Goal: Information Seeking & Learning: Learn about a topic

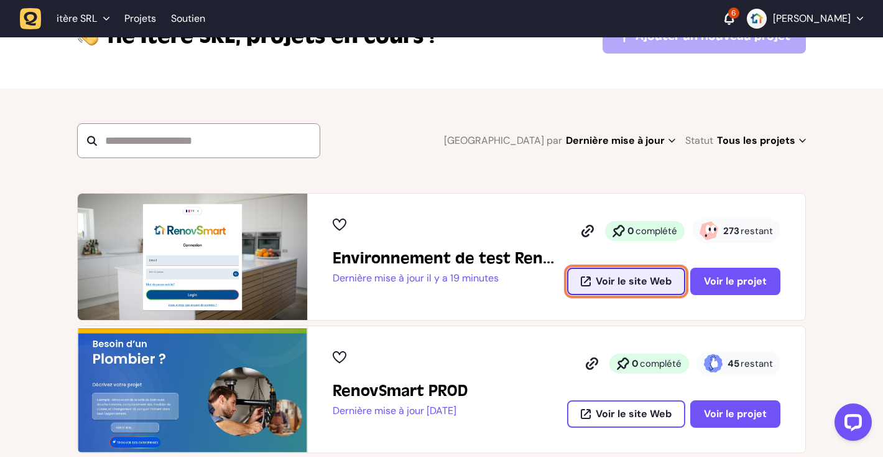
click at [616, 279] on font "Voir le site Web" at bounding box center [634, 280] width 76 height 13
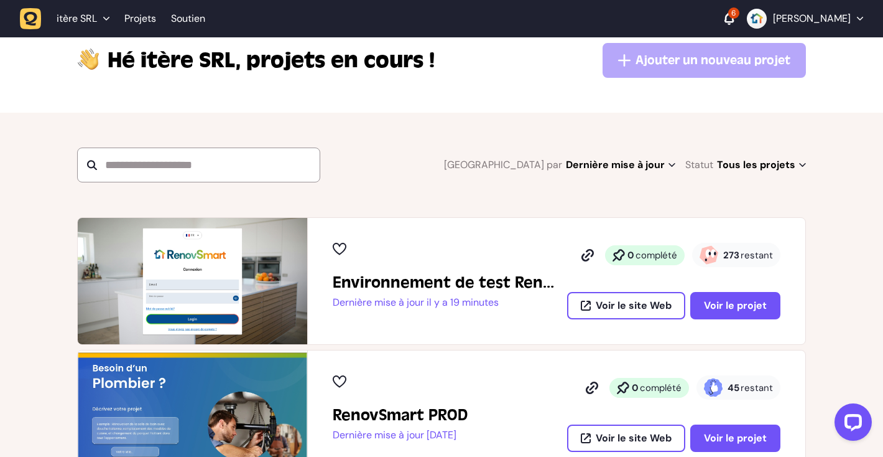
scroll to position [60, 0]
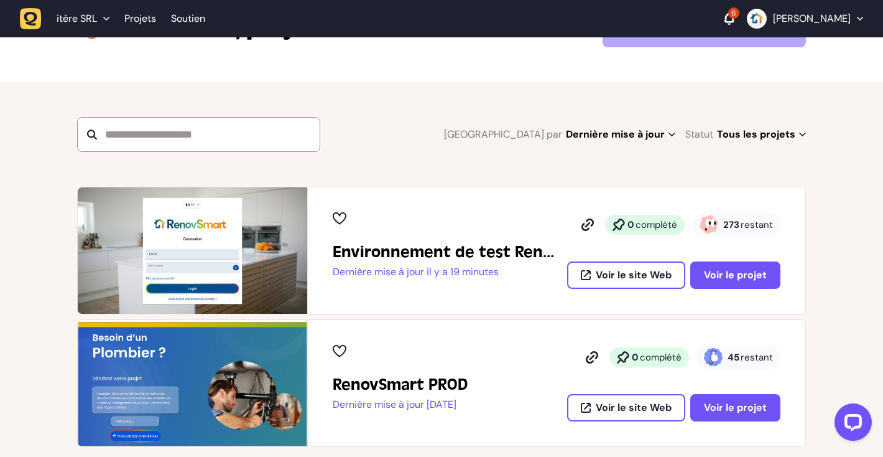
click at [736, 226] on font "273" at bounding box center [732, 224] width 16 height 12
click at [727, 270] on font "Voir le projet" at bounding box center [735, 274] width 63 height 13
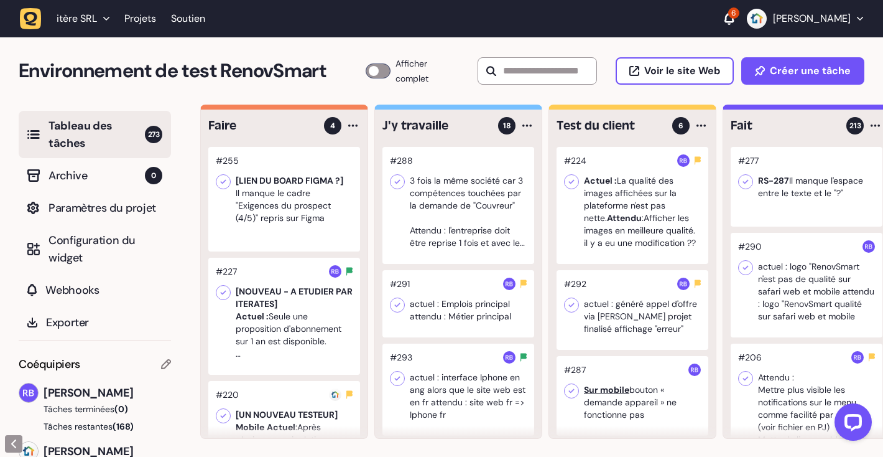
click at [740, 15] on div "6" at bounding box center [734, 12] width 11 height 11
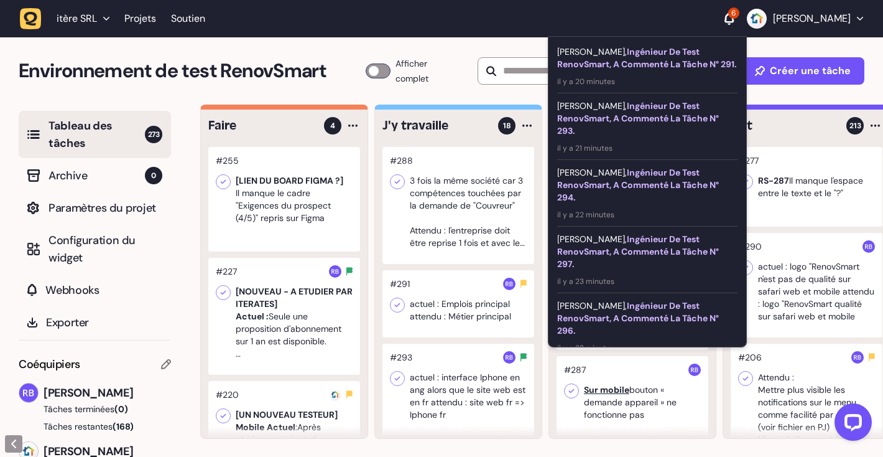
scroll to position [94, 0]
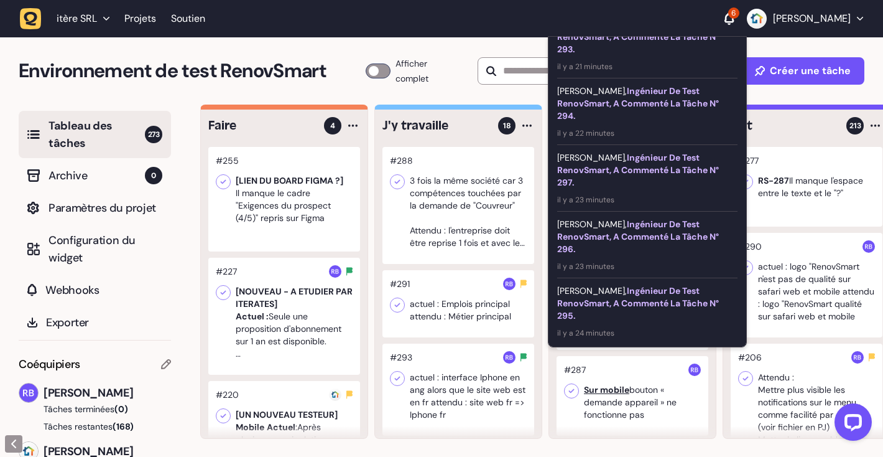
click at [617, 299] on font "ingénieur de test RenovSmart, a commenté la tâche n° 295." at bounding box center [638, 303] width 162 height 36
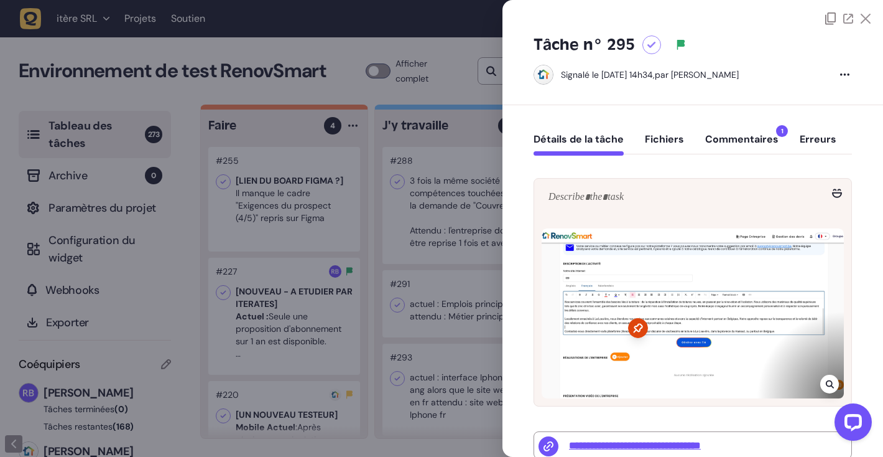
click at [760, 142] on font "Commentaires" at bounding box center [742, 139] width 73 height 13
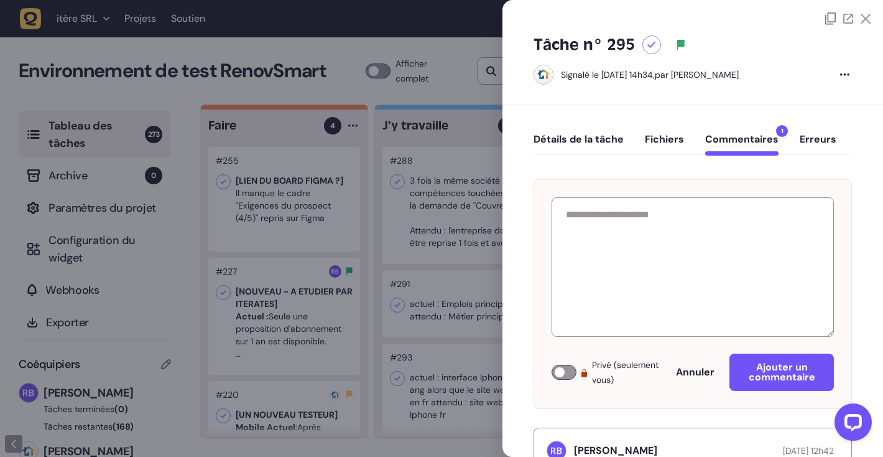
click at [868, 24] on div at bounding box center [693, 12] width 381 height 25
click at [864, 19] on icon at bounding box center [866, 19] width 10 height 10
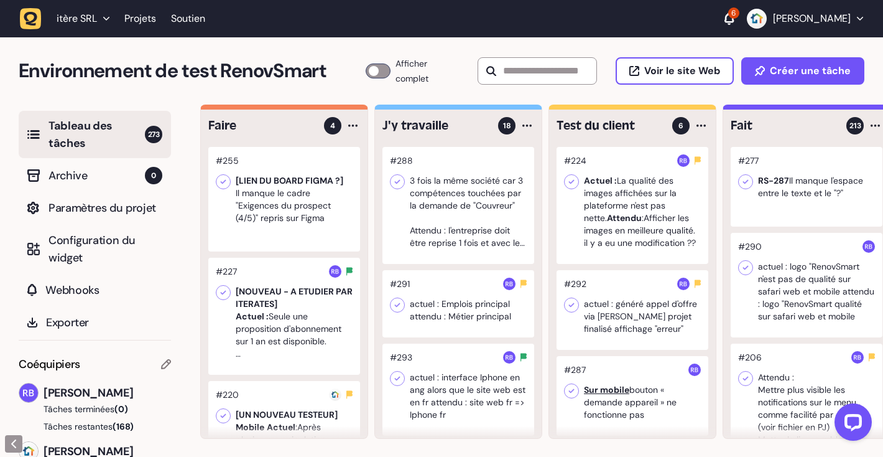
click at [734, 19] on icon at bounding box center [729, 17] width 9 height 11
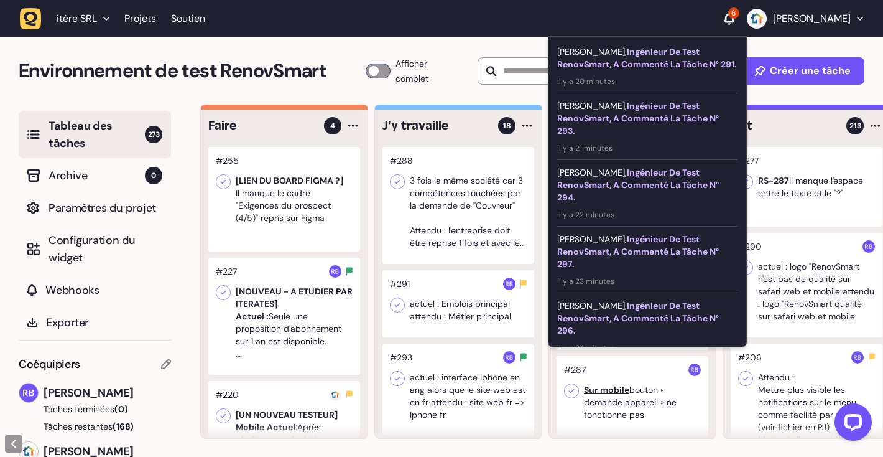
scroll to position [94, 0]
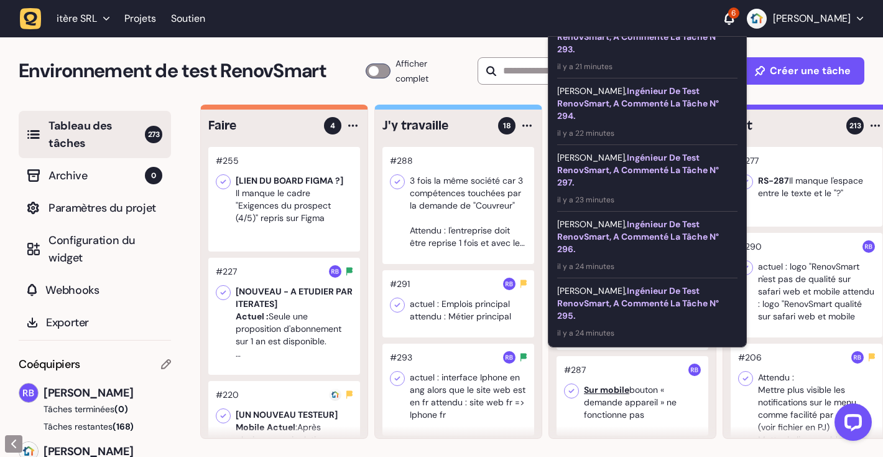
click at [612, 292] on font "[PERSON_NAME]," at bounding box center [592, 290] width 70 height 11
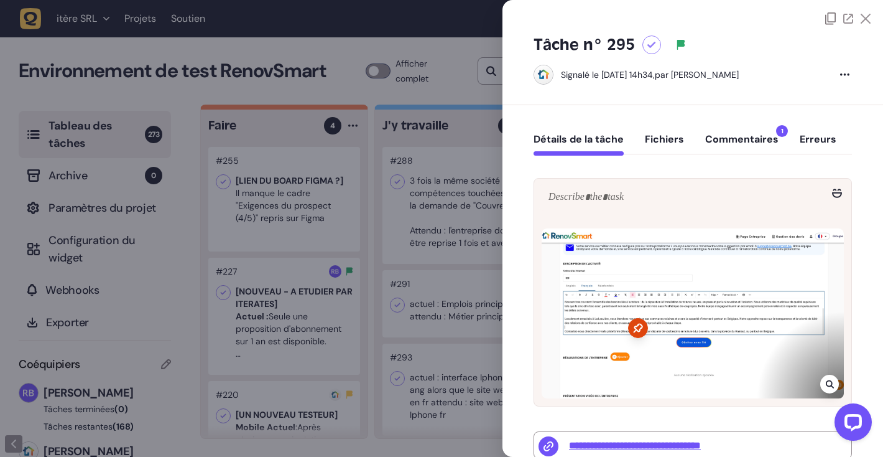
click at [865, 18] on icon at bounding box center [866, 19] width 10 height 10
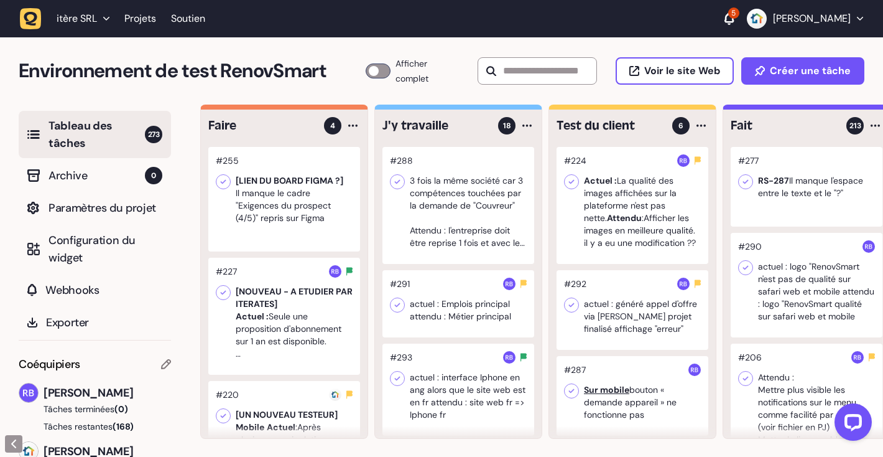
click at [740, 17] on div "5" at bounding box center [734, 12] width 11 height 11
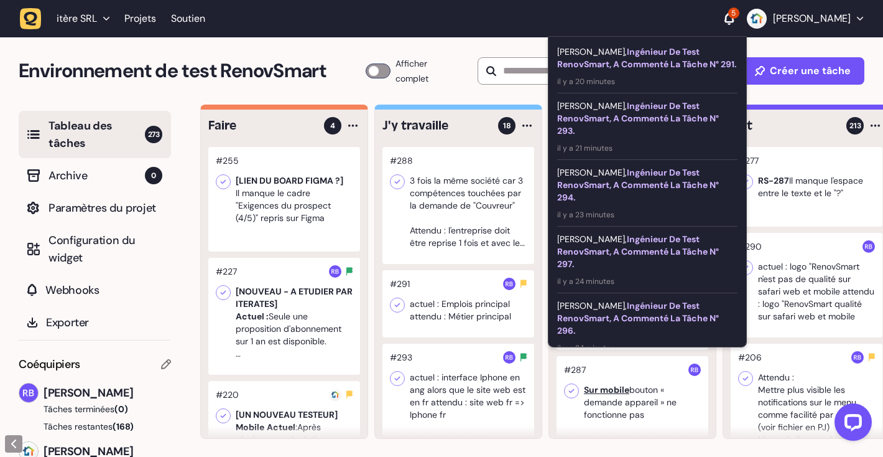
scroll to position [27, 0]
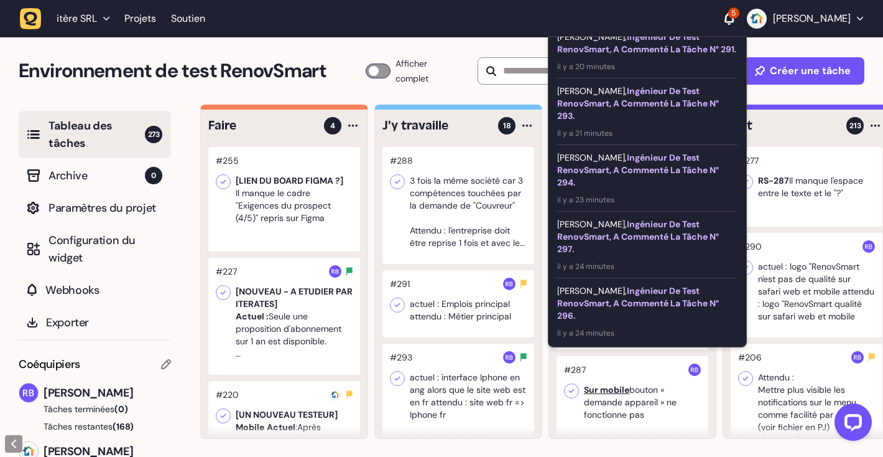
click at [650, 294] on font "ingénieur de test RenovSmart, a commenté la tâche n° 296." at bounding box center [638, 303] width 162 height 36
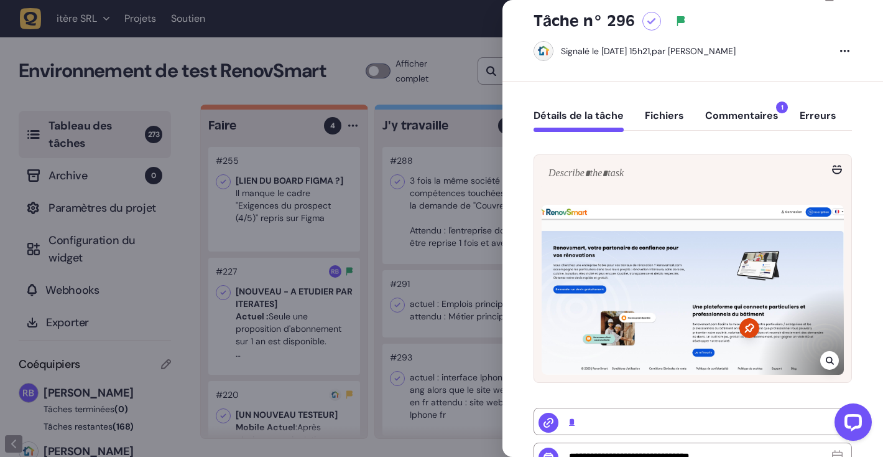
scroll to position [26, 0]
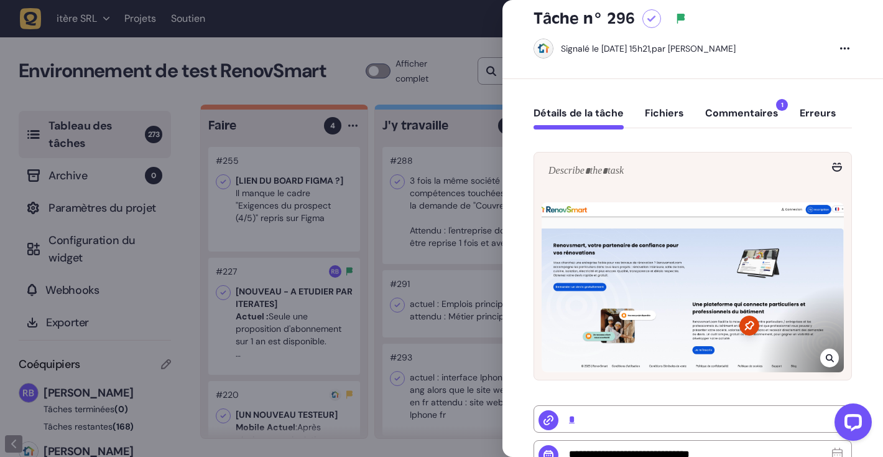
click at [735, 117] on font "Commentaires" at bounding box center [742, 112] width 73 height 13
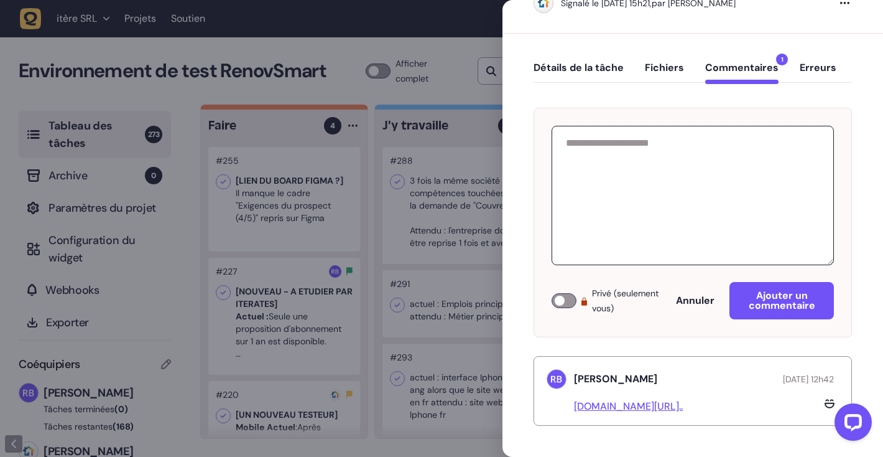
scroll to position [0, 0]
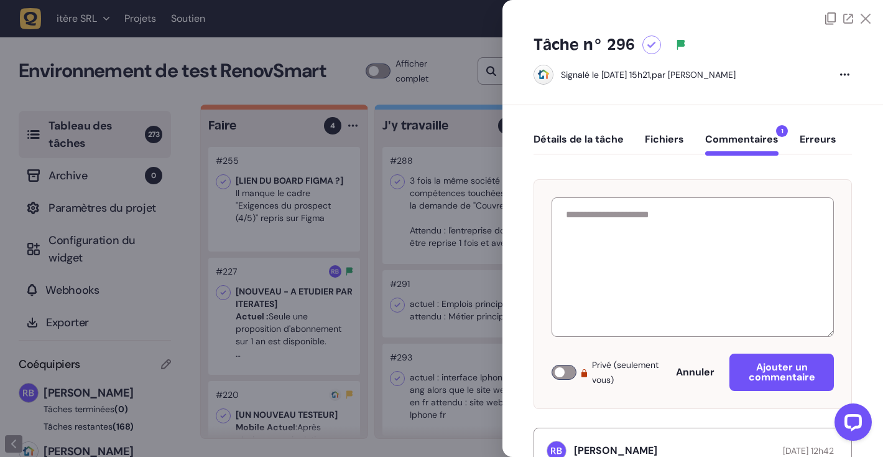
click at [577, 139] on font "Détails de la tâche" at bounding box center [579, 139] width 90 height 13
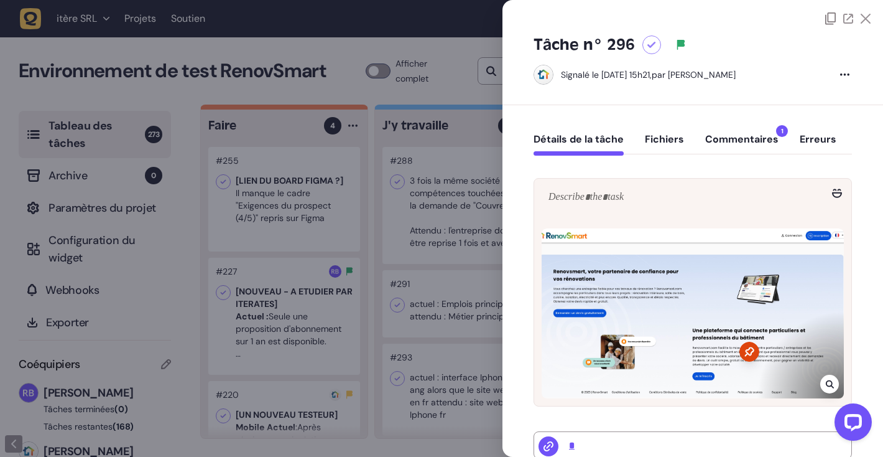
click at [864, 19] on icon at bounding box center [866, 19] width 10 height 10
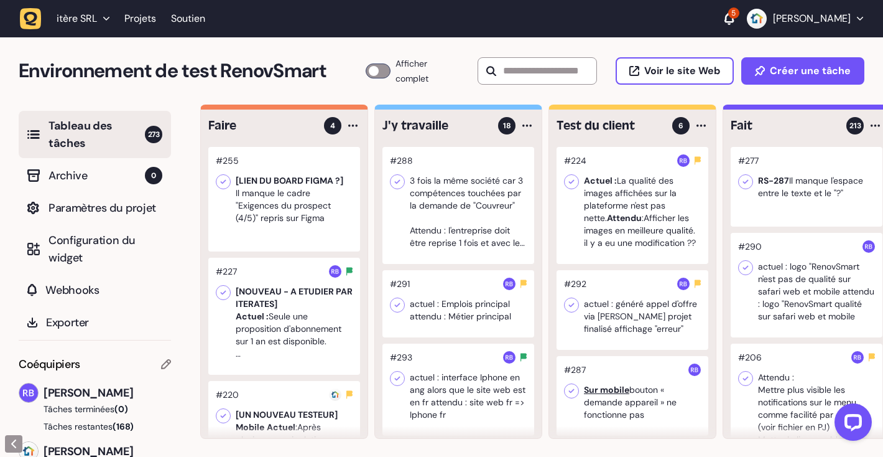
click at [748, 23] on div "5 [PERSON_NAME]" at bounding box center [794, 19] width 139 height 20
click at [740, 12] on div "5" at bounding box center [734, 12] width 11 height 11
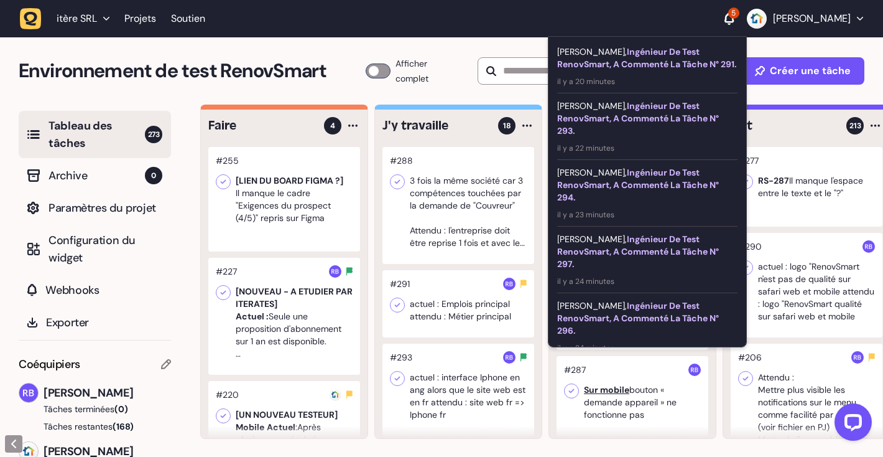
scroll to position [27, 0]
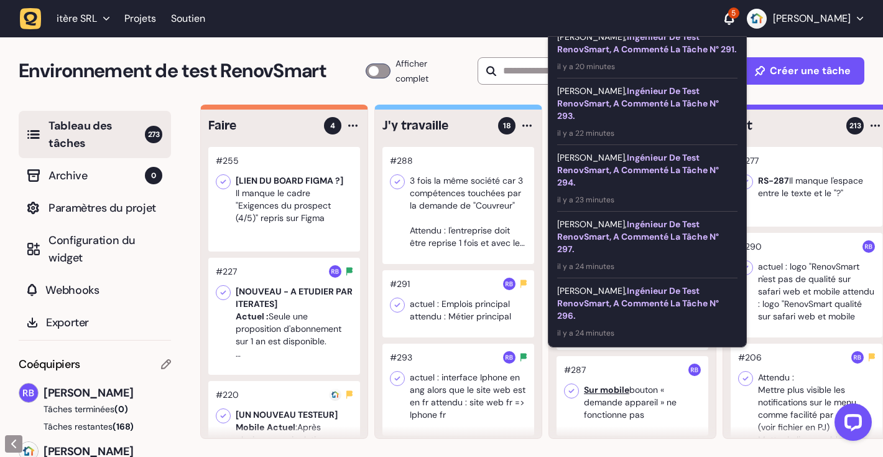
click at [610, 236] on font "ingénieur de test RenovSmart, a commenté la tâche n° 297." at bounding box center [638, 236] width 162 height 36
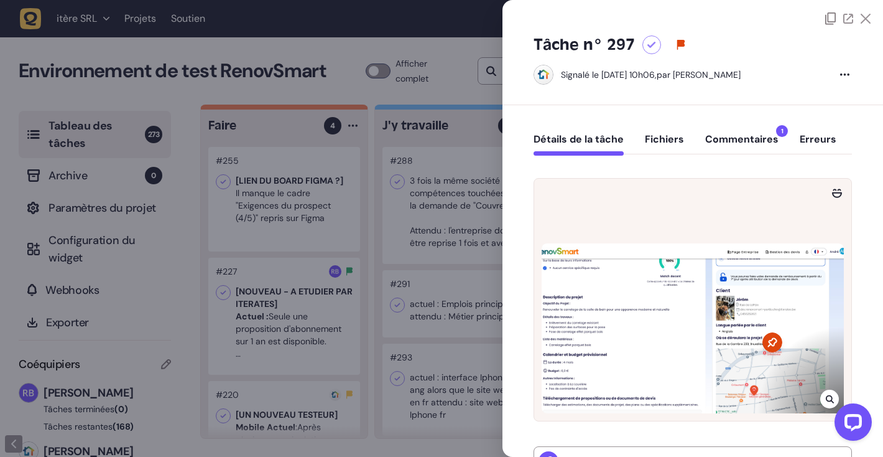
click at [737, 134] on font "Commentaires" at bounding box center [742, 139] width 73 height 13
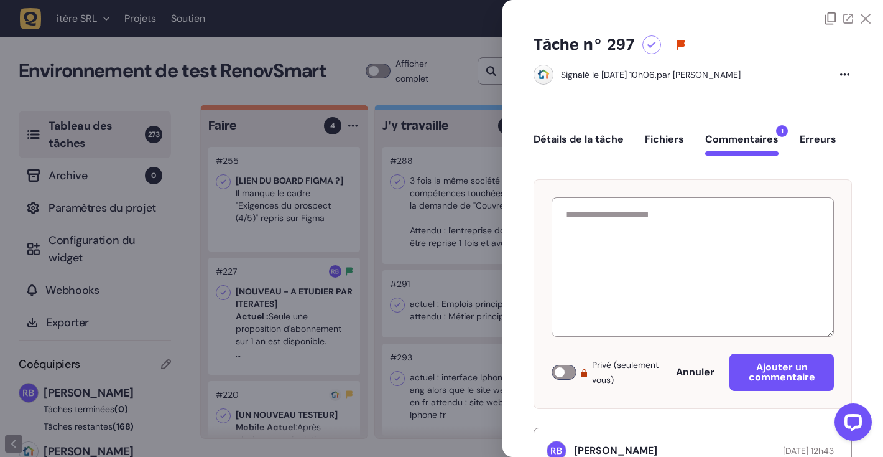
click at [590, 151] on button "Détails de la tâche" at bounding box center [579, 144] width 90 height 22
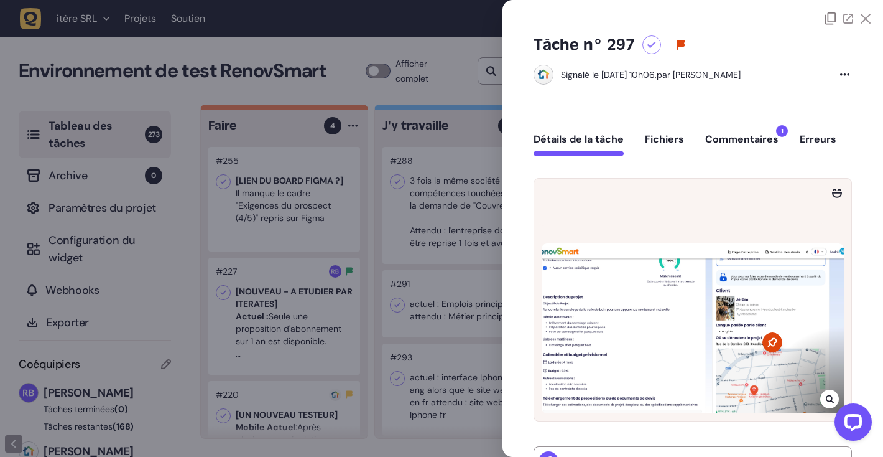
click at [864, 17] on icon at bounding box center [866, 19] width 10 height 10
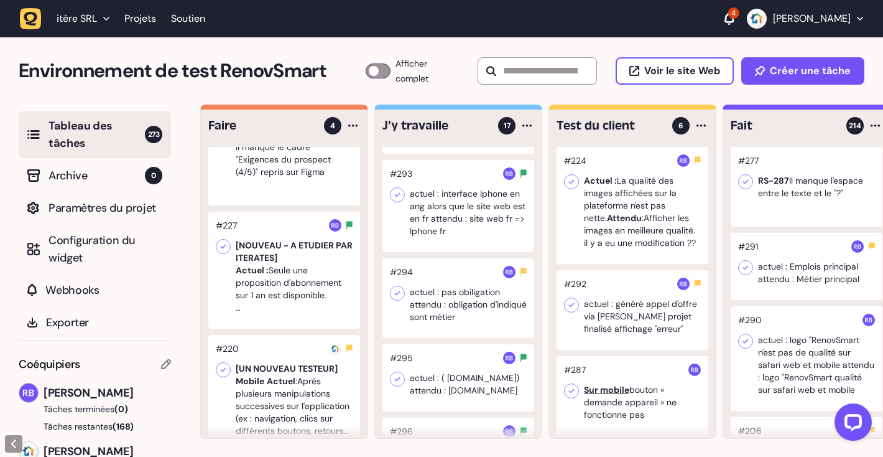
scroll to position [121, 0]
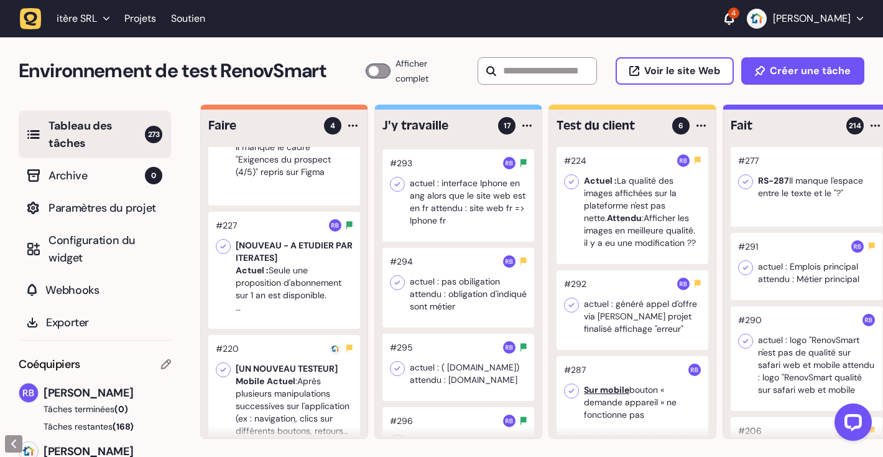
click at [437, 312] on div at bounding box center [459, 288] width 152 height 80
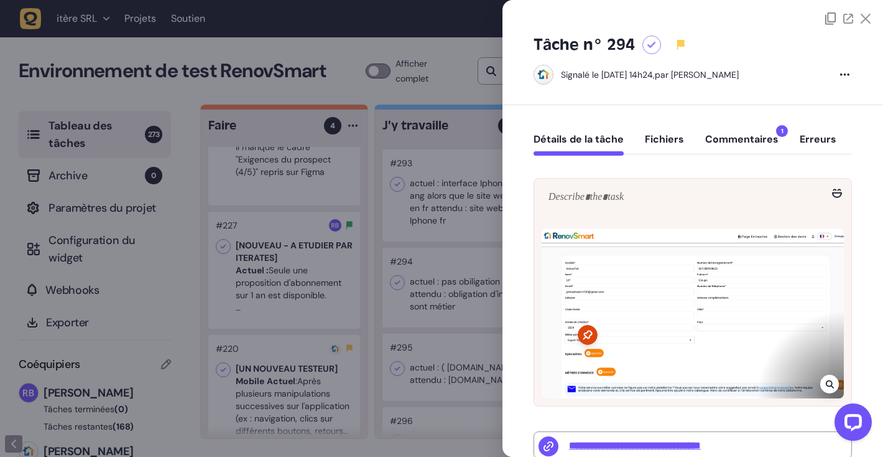
click at [719, 137] on font "Commentaires" at bounding box center [742, 139] width 73 height 13
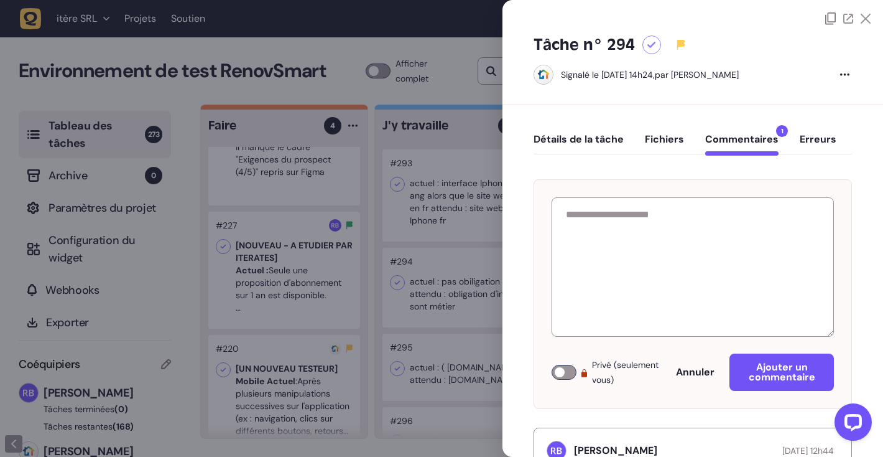
click at [868, 20] on div at bounding box center [693, 12] width 381 height 25
click at [861, 17] on icon at bounding box center [866, 19] width 10 height 10
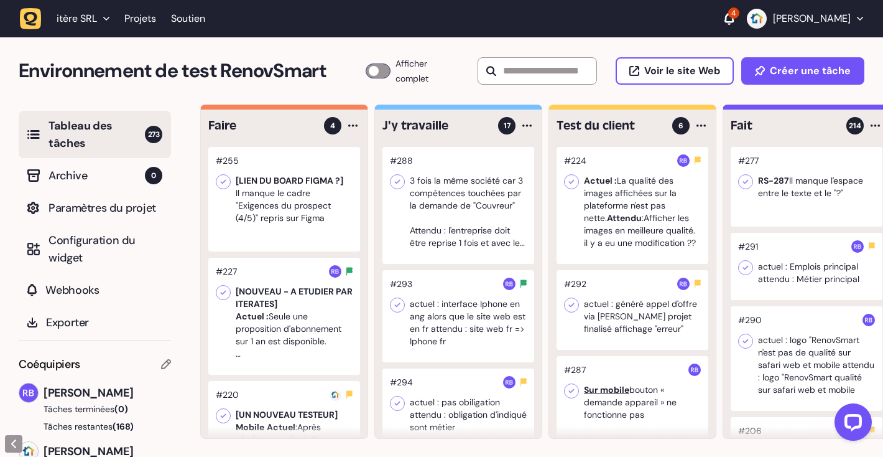
click at [734, 17] on icon at bounding box center [729, 18] width 9 height 12
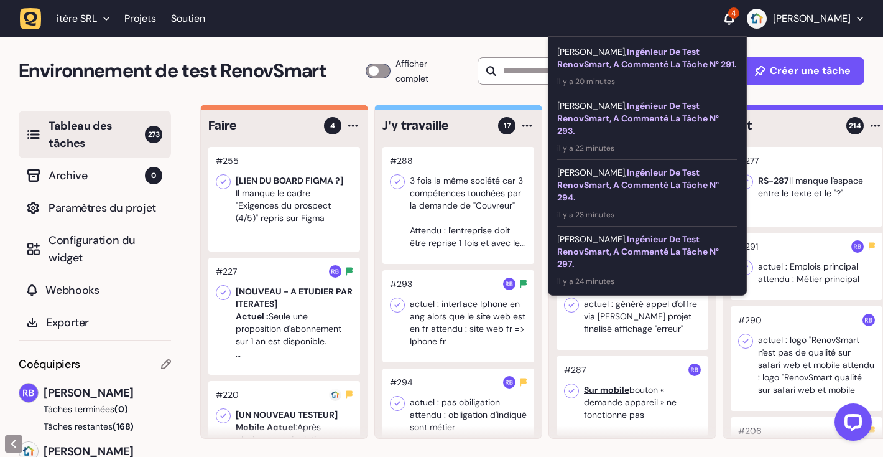
click at [662, 70] on div "[PERSON_NAME], ingénieur de test RenovSmart, a commenté la tâche n° 291." at bounding box center [647, 57] width 180 height 25
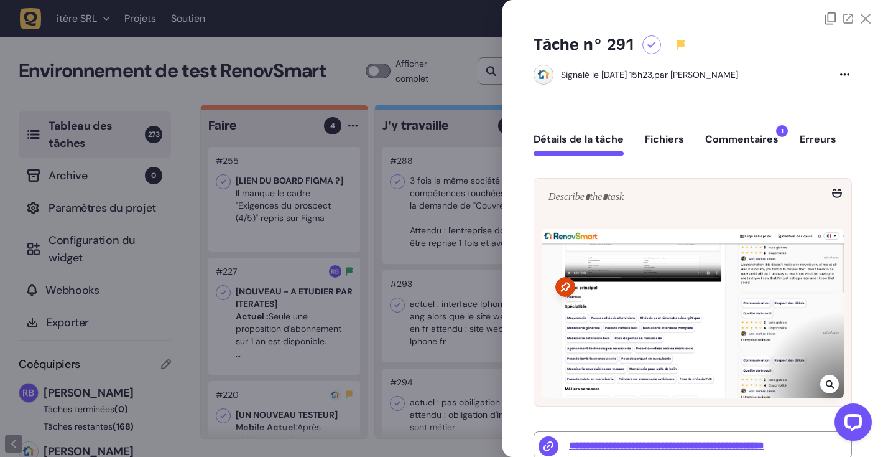
click at [863, 16] on icon at bounding box center [866, 19] width 10 height 10
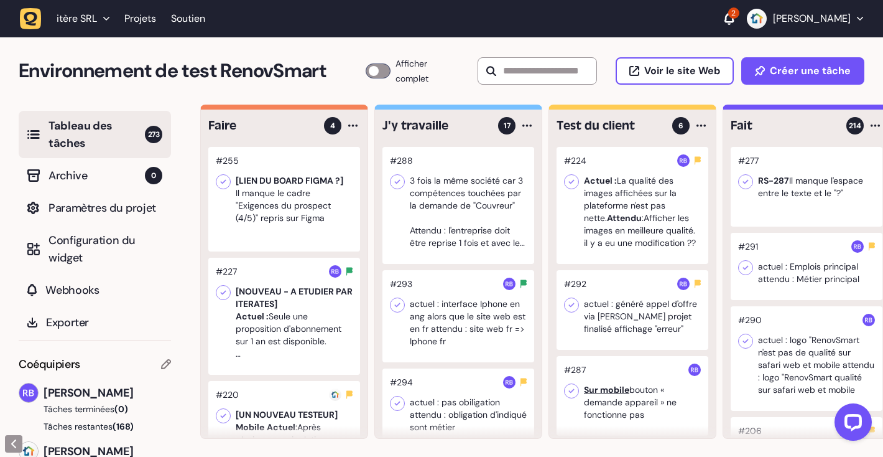
click at [734, 17] on icon at bounding box center [729, 17] width 9 height 11
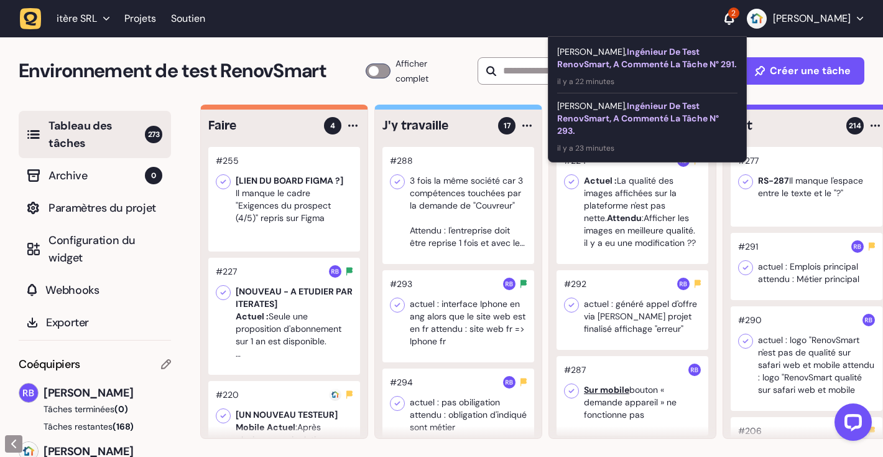
click at [652, 63] on font "ingénieur de test RenovSmart, a commenté la tâche n° 291." at bounding box center [647, 58] width 180 height 24
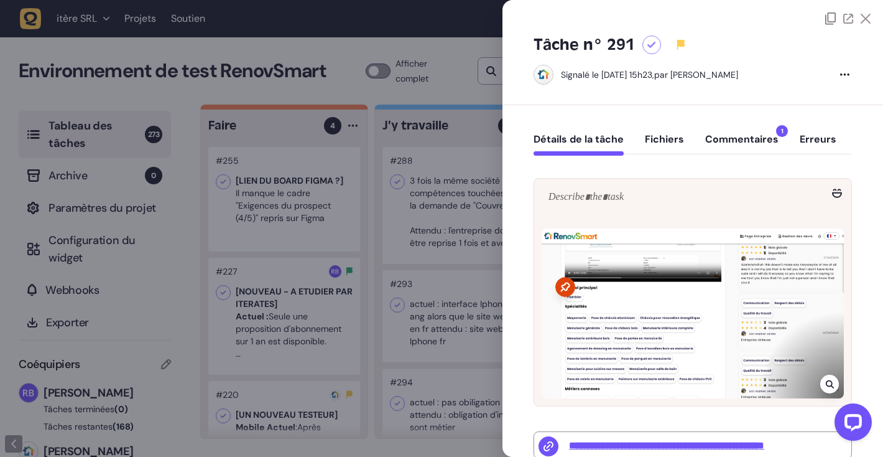
click at [861, 16] on icon at bounding box center [866, 19] width 10 height 10
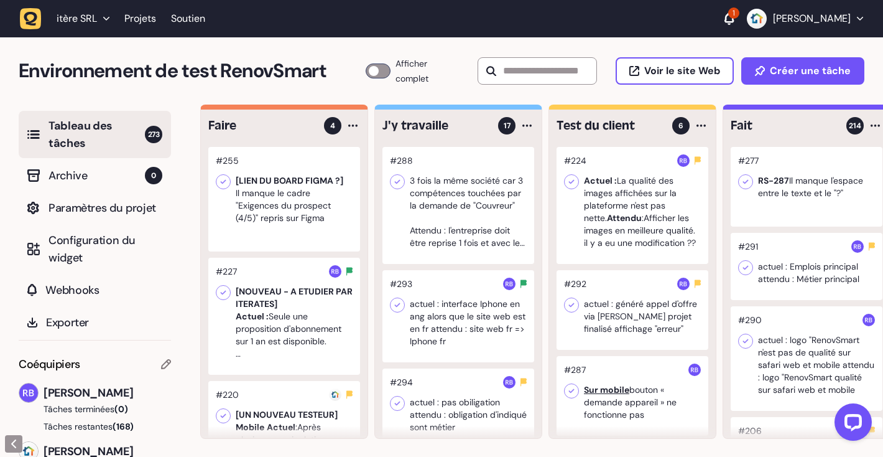
click at [740, 11] on div "1" at bounding box center [734, 12] width 11 height 11
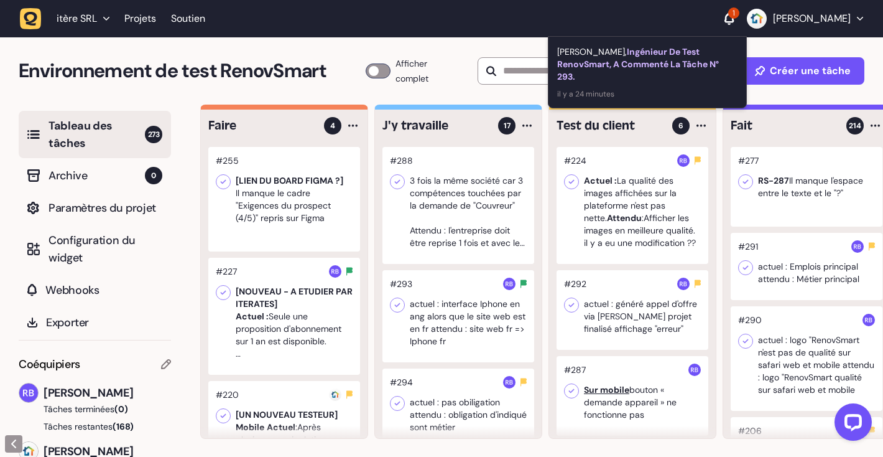
click at [692, 56] on font "ingénieur de test RenovSmart, a commenté la tâche n° 293." at bounding box center [638, 64] width 162 height 36
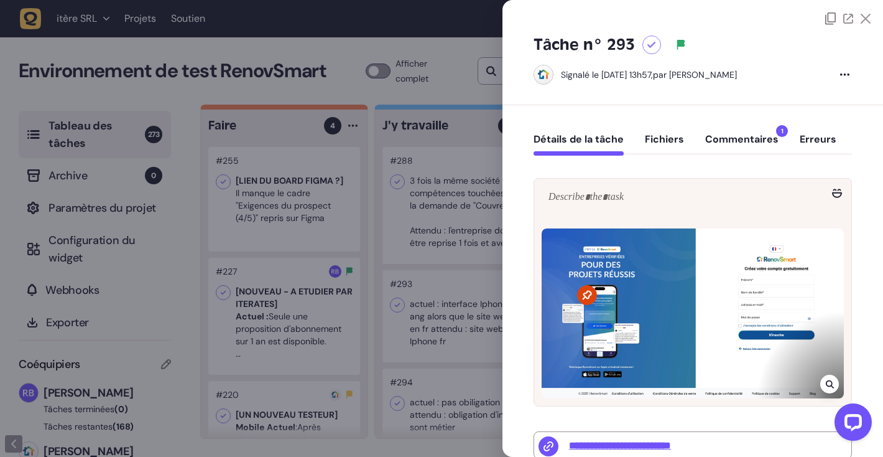
click at [864, 16] on icon at bounding box center [866, 19] width 10 height 10
